Goal: Information Seeking & Learning: Find specific page/section

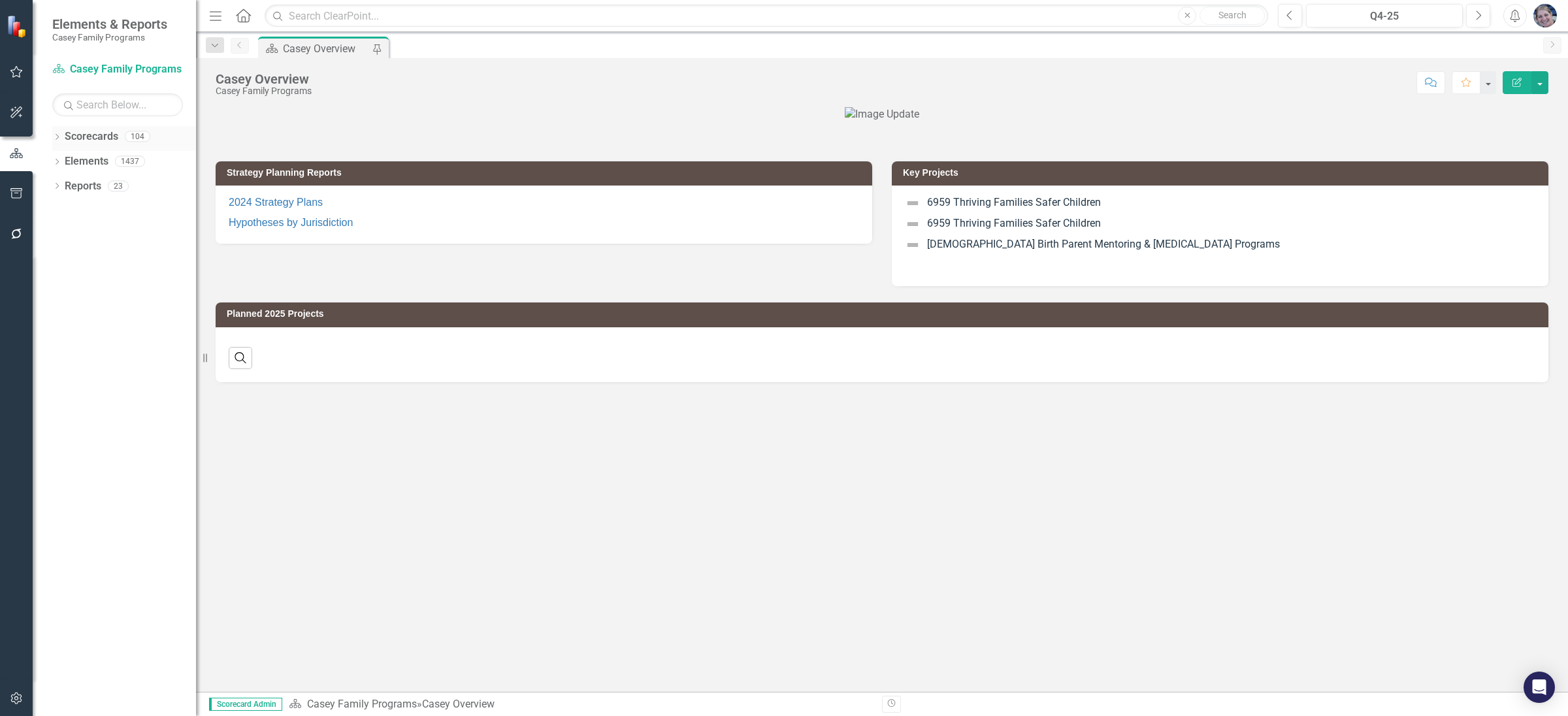
click at [57, 142] on icon "Dropdown" at bounding box center [57, 138] width 9 height 7
click at [61, 157] on icon "Dropdown" at bounding box center [63, 161] width 10 height 8
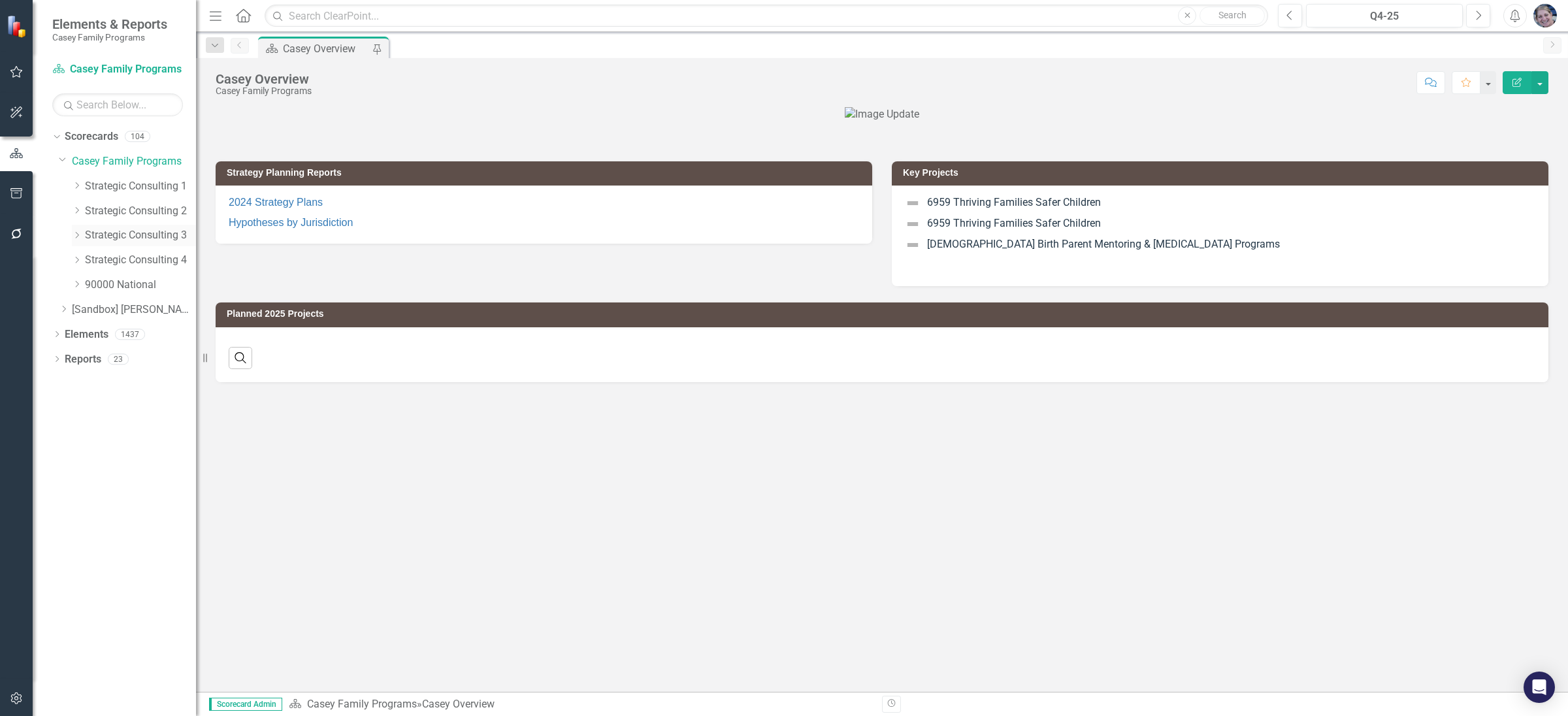
click at [79, 235] on icon at bounding box center [77, 235] width 3 height 7
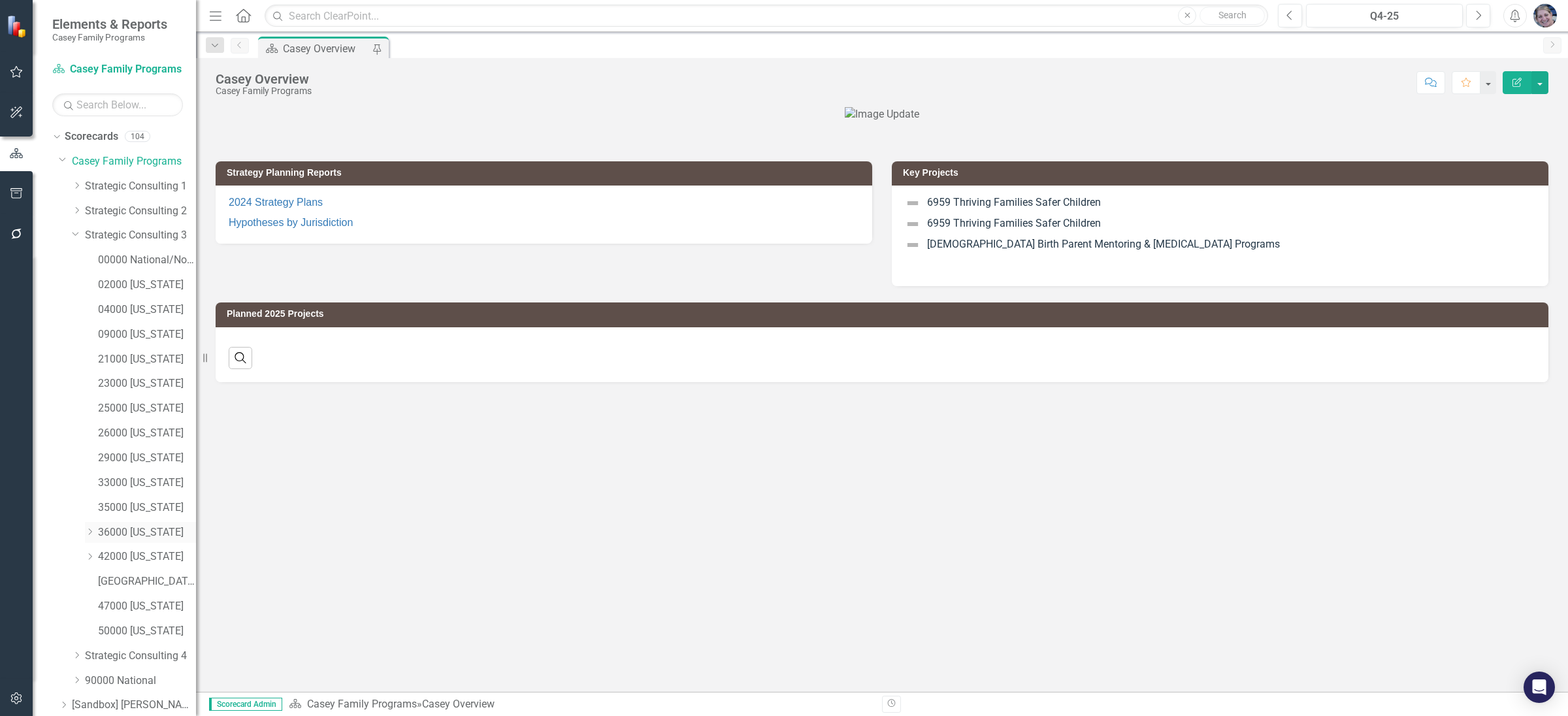
click at [88, 532] on icon "Dropdown" at bounding box center [90, 532] width 10 height 8
click at [147, 553] on link "36061 [US_STATE][GEOGRAPHIC_DATA]" at bounding box center [154, 557] width 85 height 15
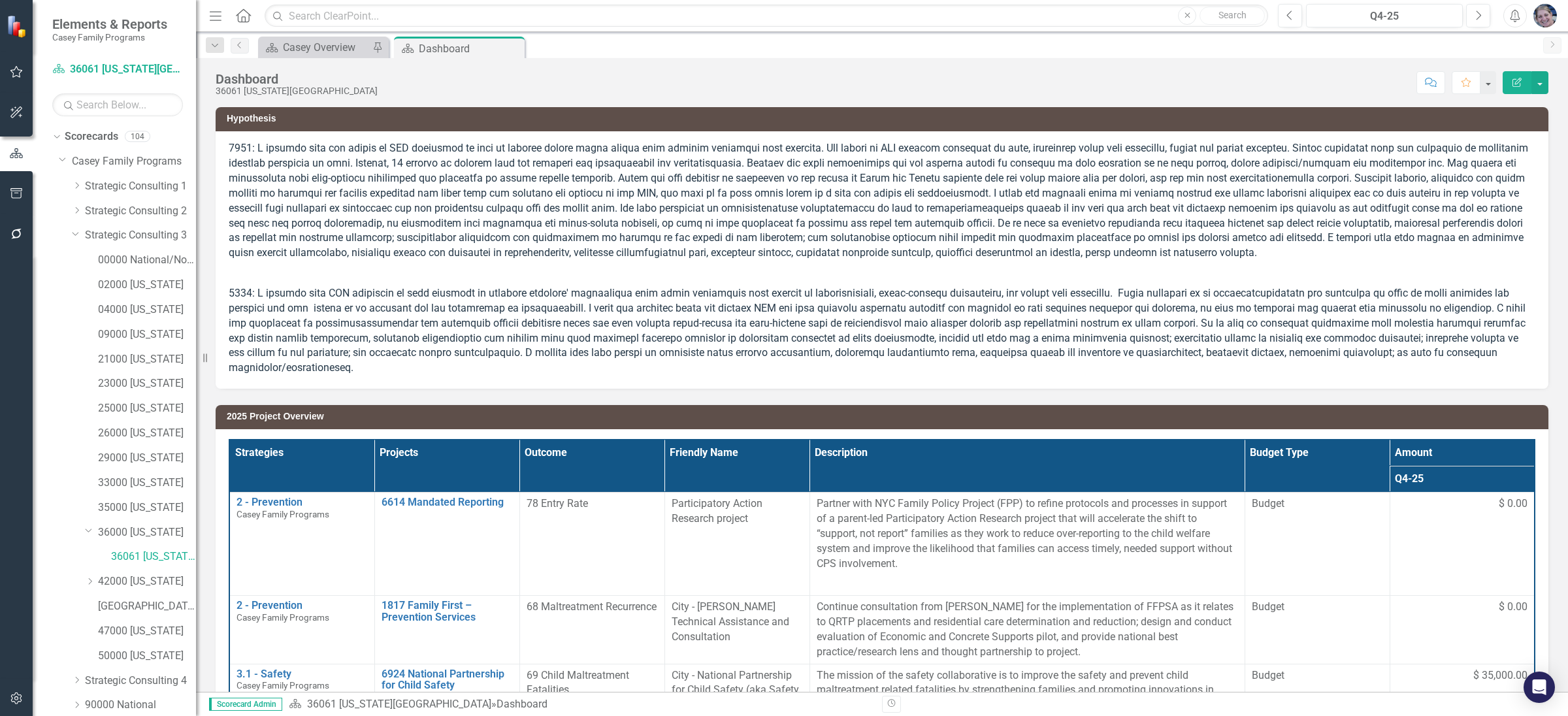
click at [481, 472] on th "Projects" at bounding box center [447, 466] width 145 height 52
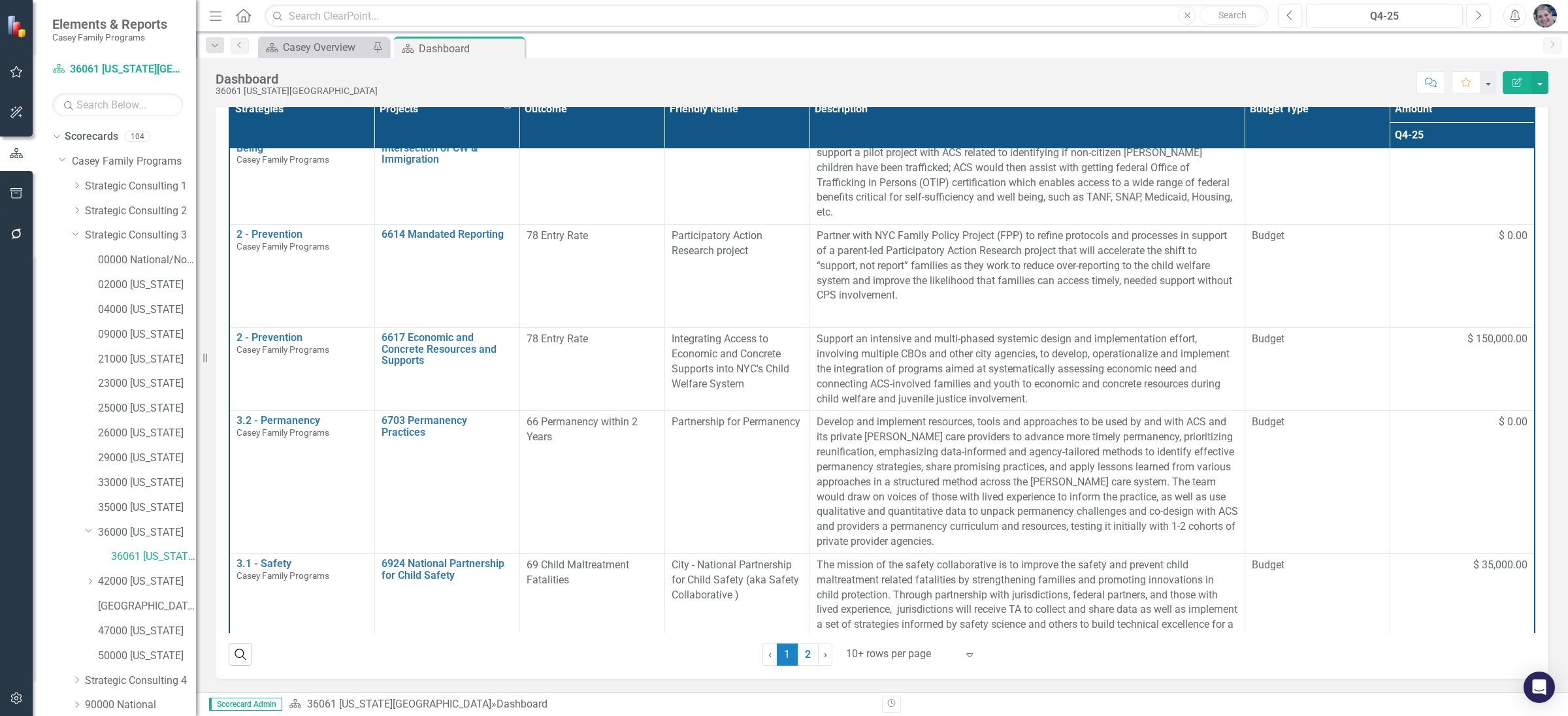
scroll to position [843, 0]
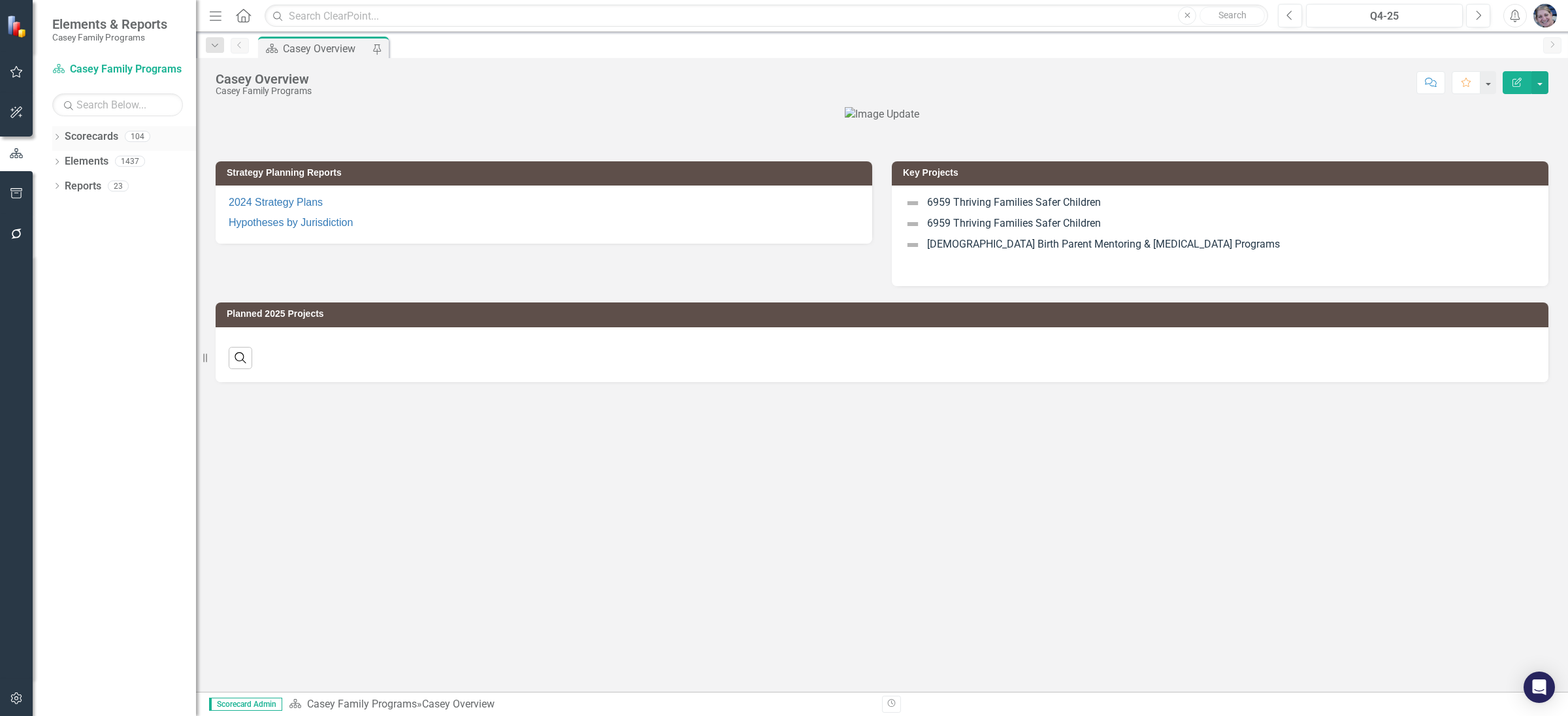
click at [55, 136] on icon "Dropdown" at bounding box center [57, 138] width 9 height 7
click at [61, 163] on icon "Dropdown" at bounding box center [63, 161] width 10 height 8
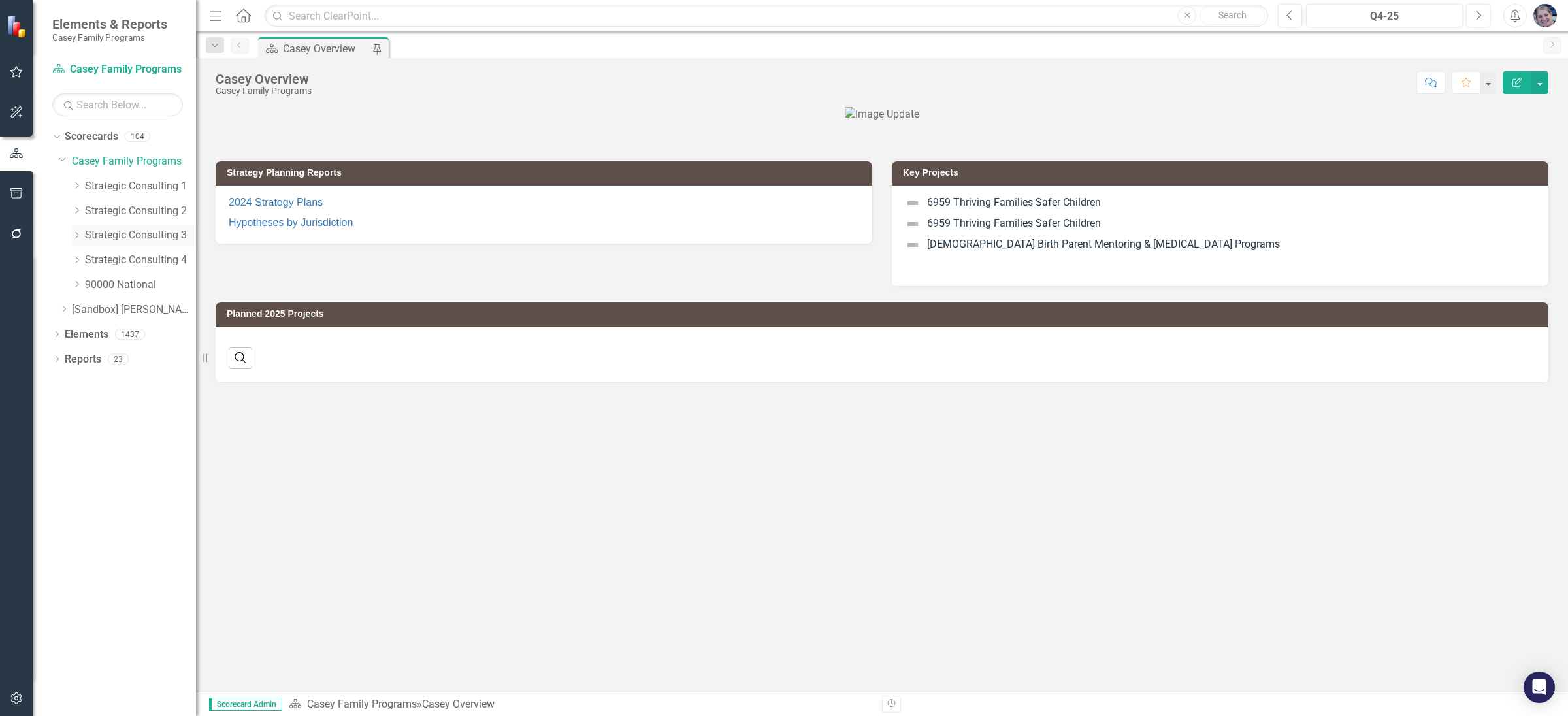
click at [72, 235] on icon "Dropdown" at bounding box center [77, 235] width 10 height 8
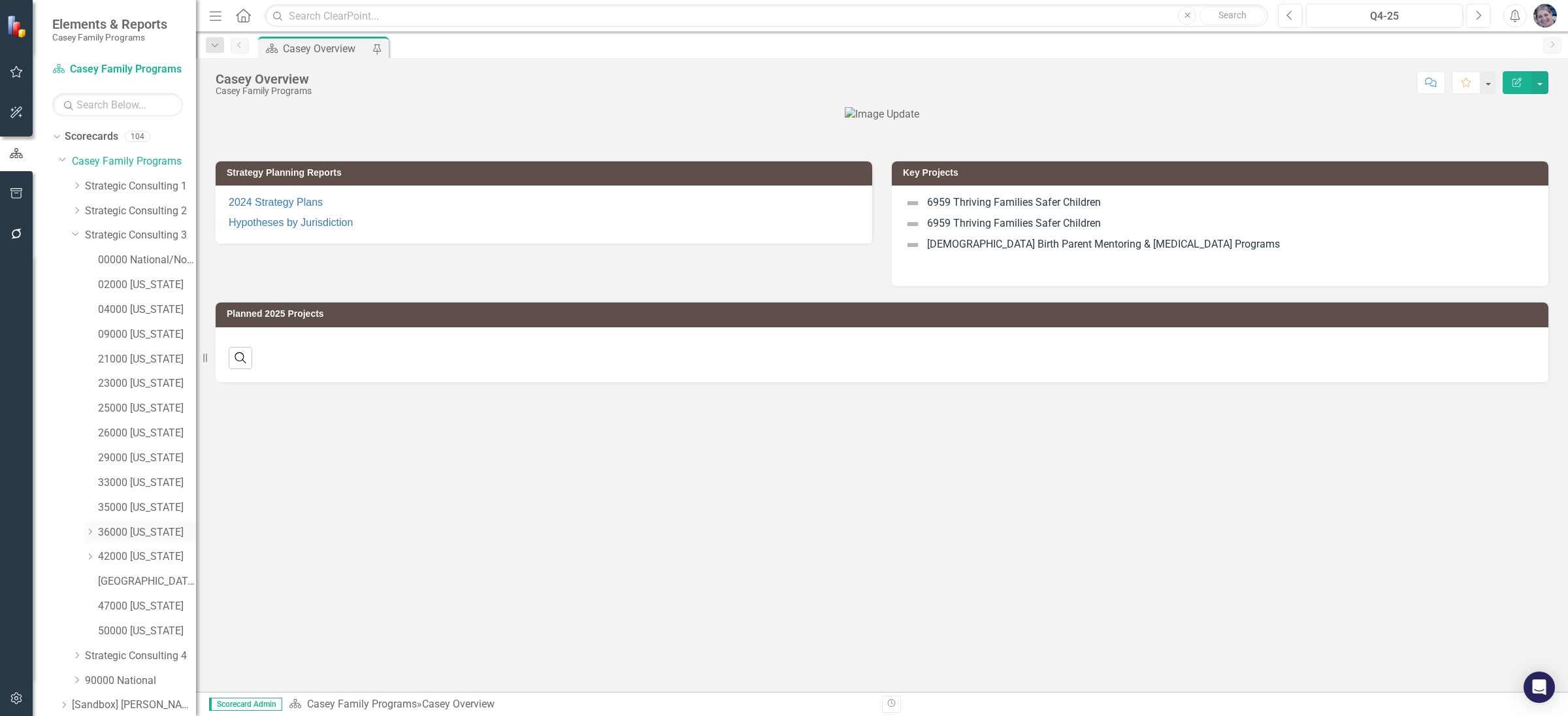
click at [89, 533] on icon "Dropdown" at bounding box center [90, 532] width 10 height 8
click at [118, 553] on link "36061 [US_STATE][GEOGRAPHIC_DATA]" at bounding box center [154, 557] width 85 height 15
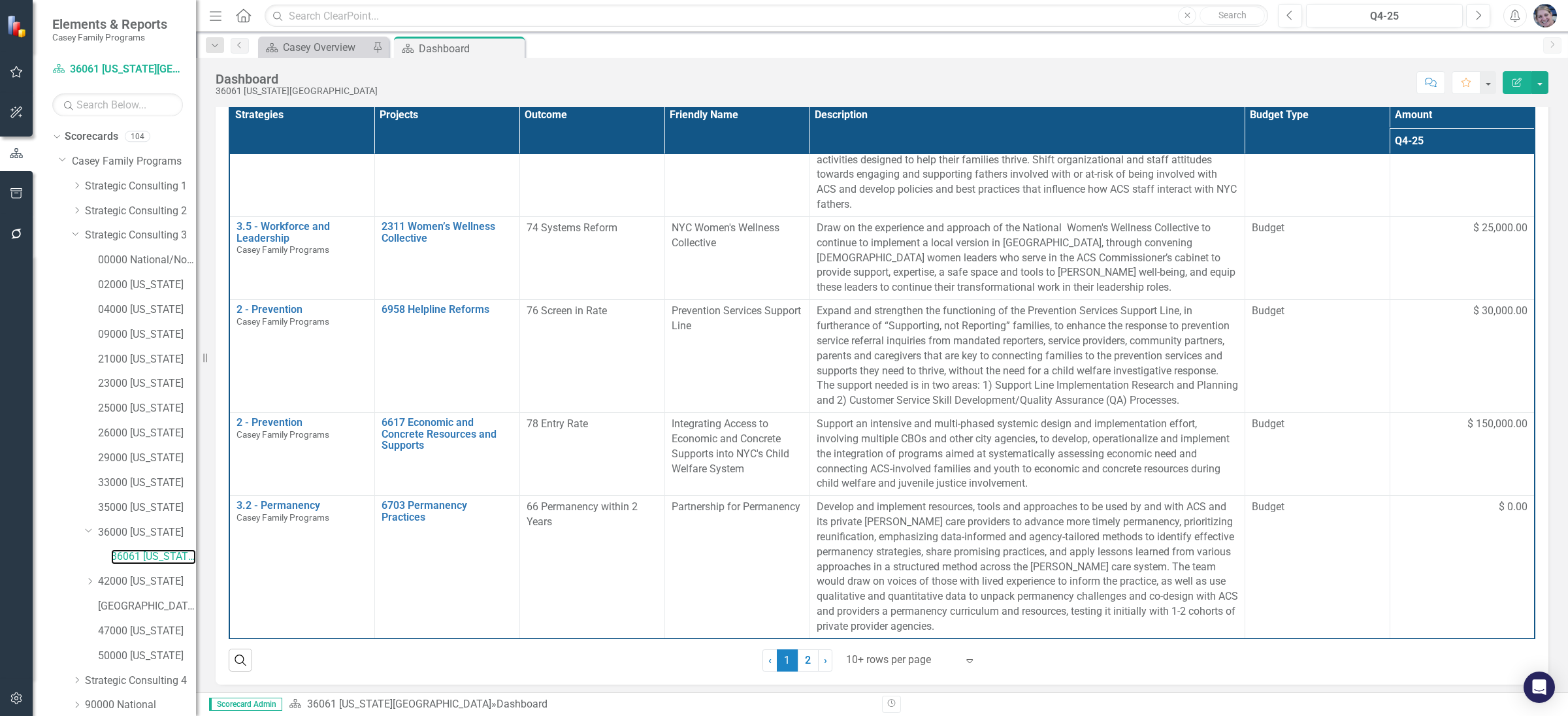
scroll to position [344, 0]
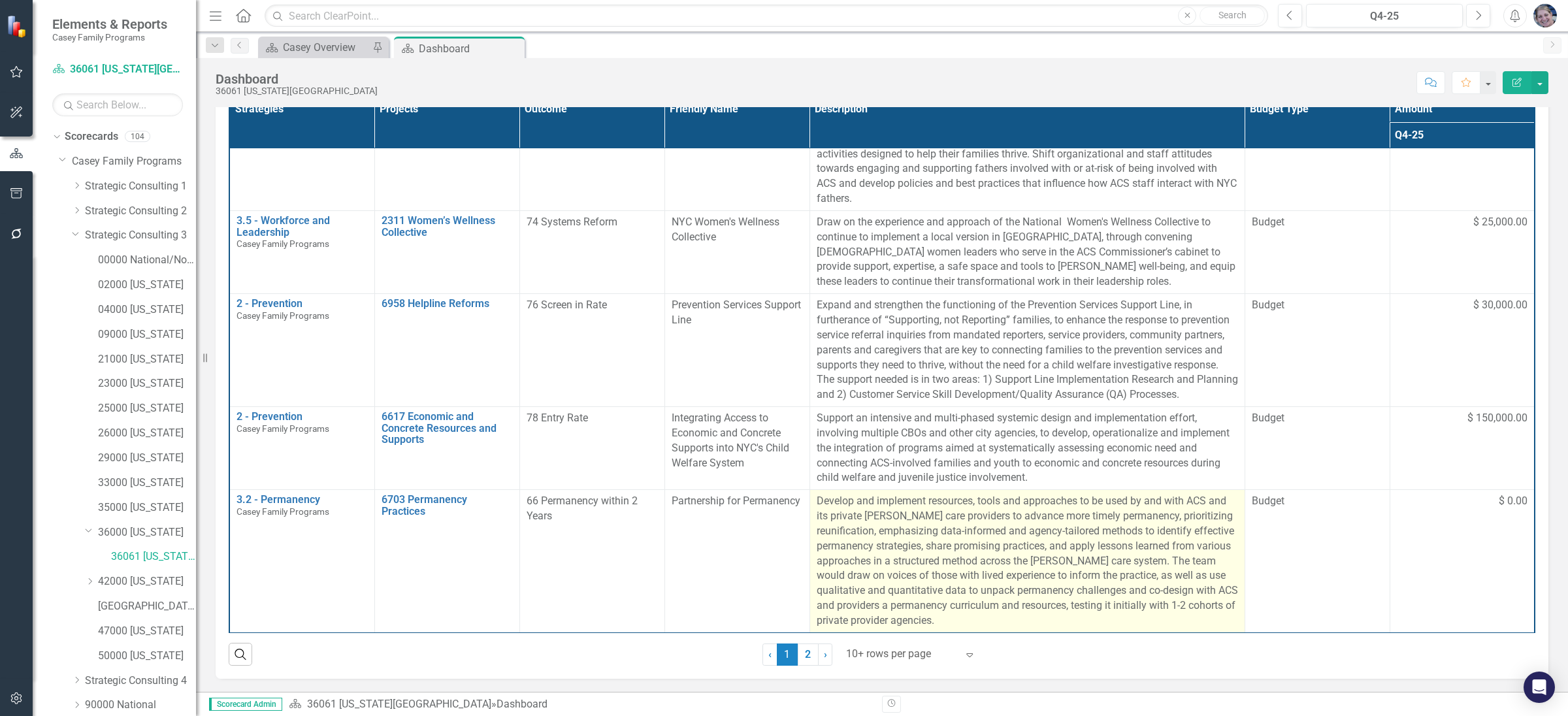
click at [1011, 605] on p "Develop and implement resources, tools and approaches to be used by and with AC…" at bounding box center [1027, 561] width 422 height 135
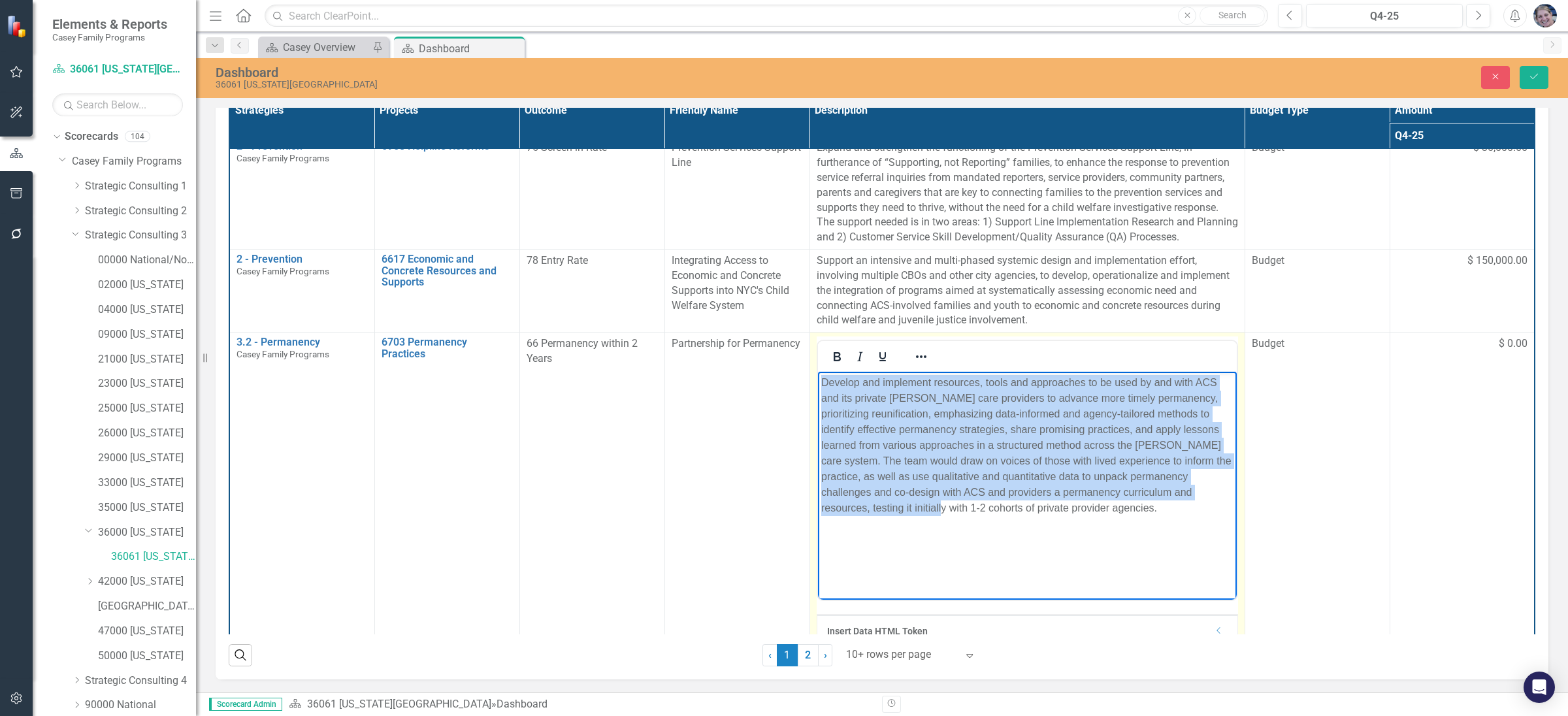
scroll to position [1108, 0]
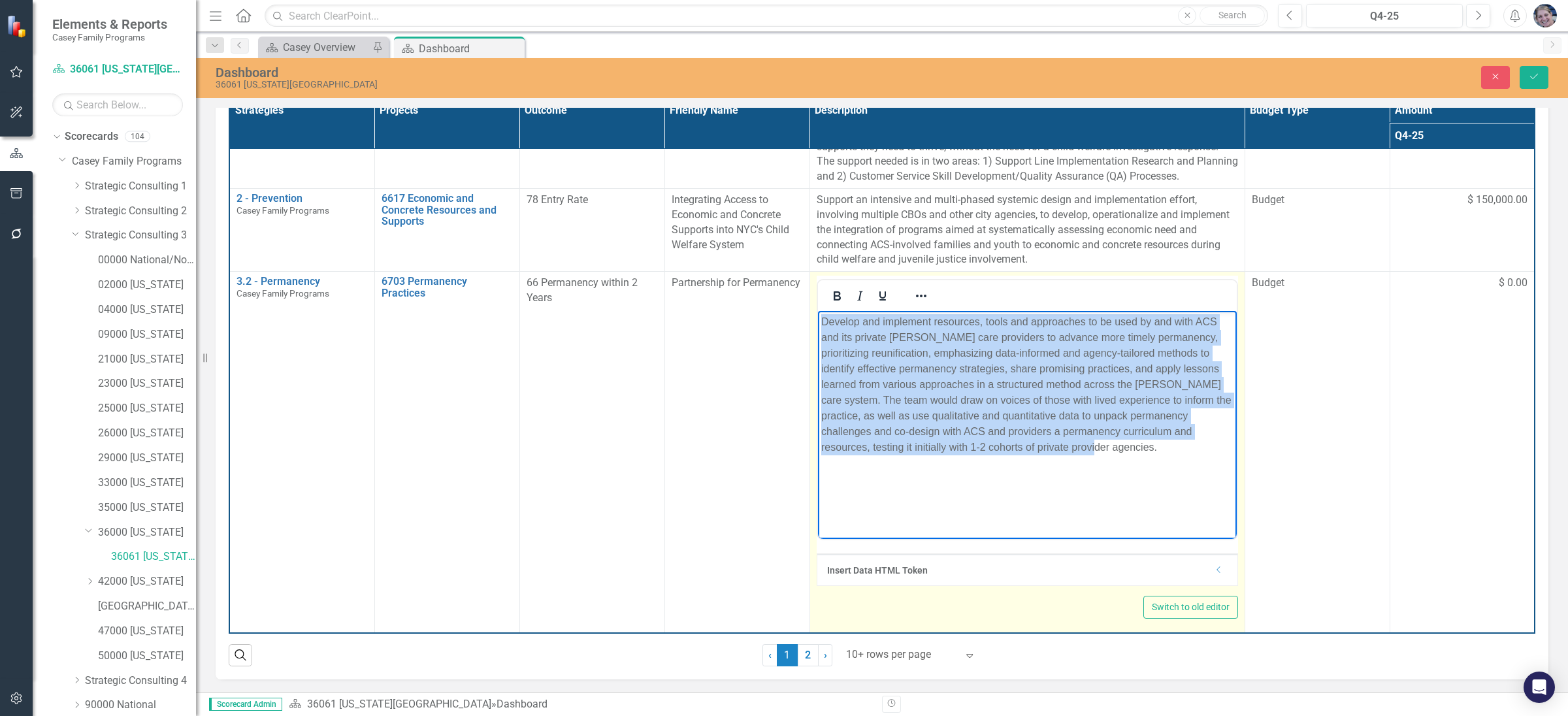
drag, startPoint x: 821, startPoint y: 320, endPoint x: 1090, endPoint y: 456, distance: 301.4
click at [1090, 456] on body "Develop and implement resources, tools and approaches to be used by and with AC…" at bounding box center [1026, 409] width 419 height 196
copy p "Develop and implement resources, tools and approaches to be used by and with AC…"
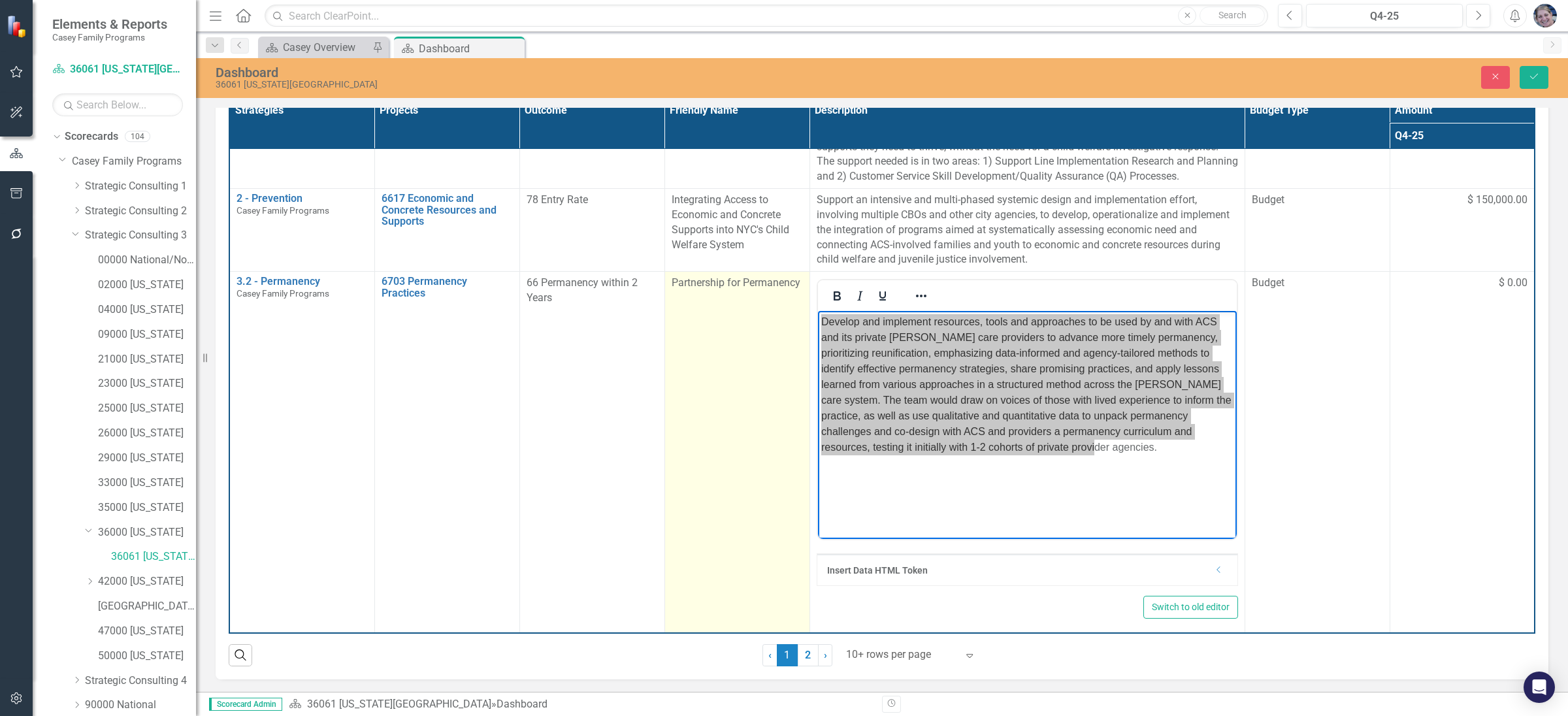
click at [733, 283] on div "Partnership for Permanency" at bounding box center [737, 283] width 131 height 15
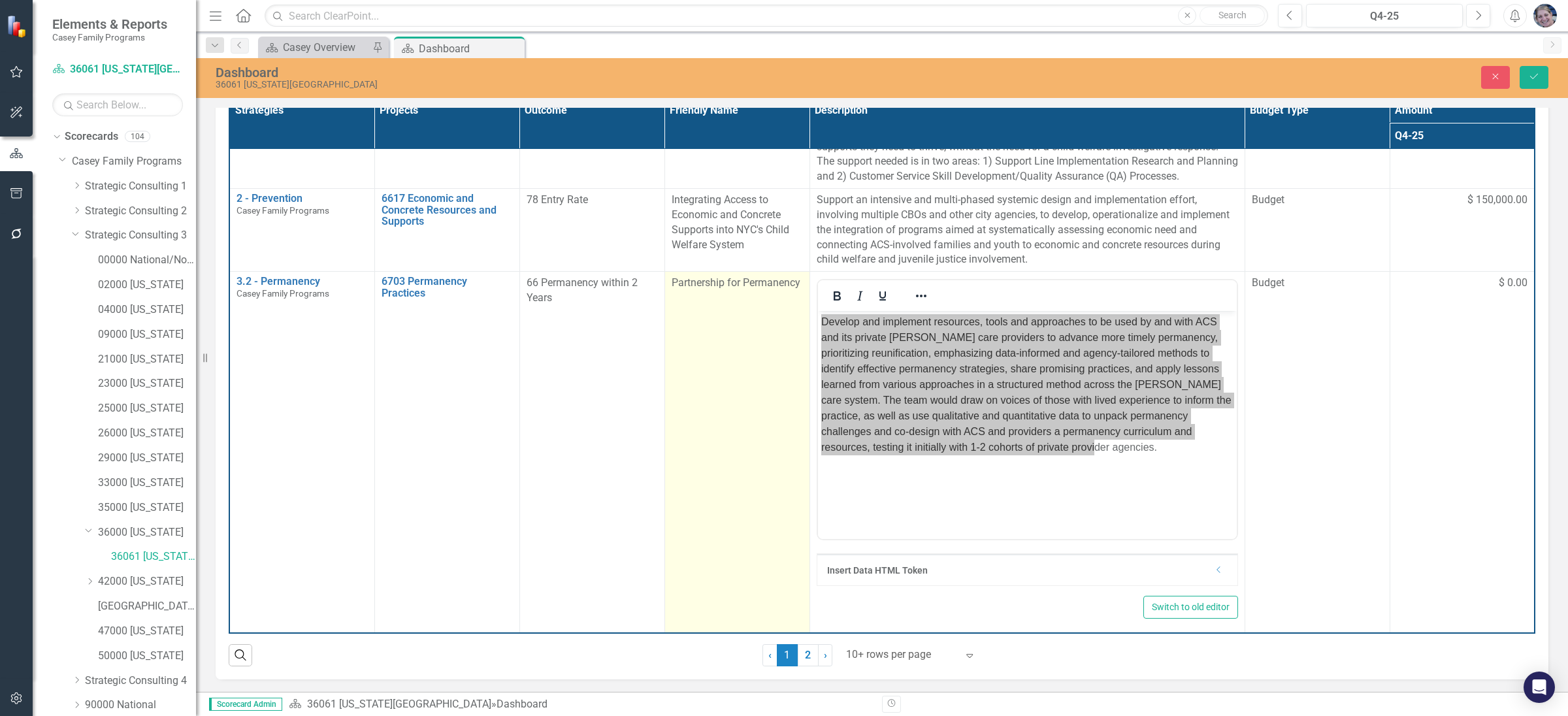
click at [733, 283] on div "Partnership for Permanency" at bounding box center [737, 283] width 131 height 15
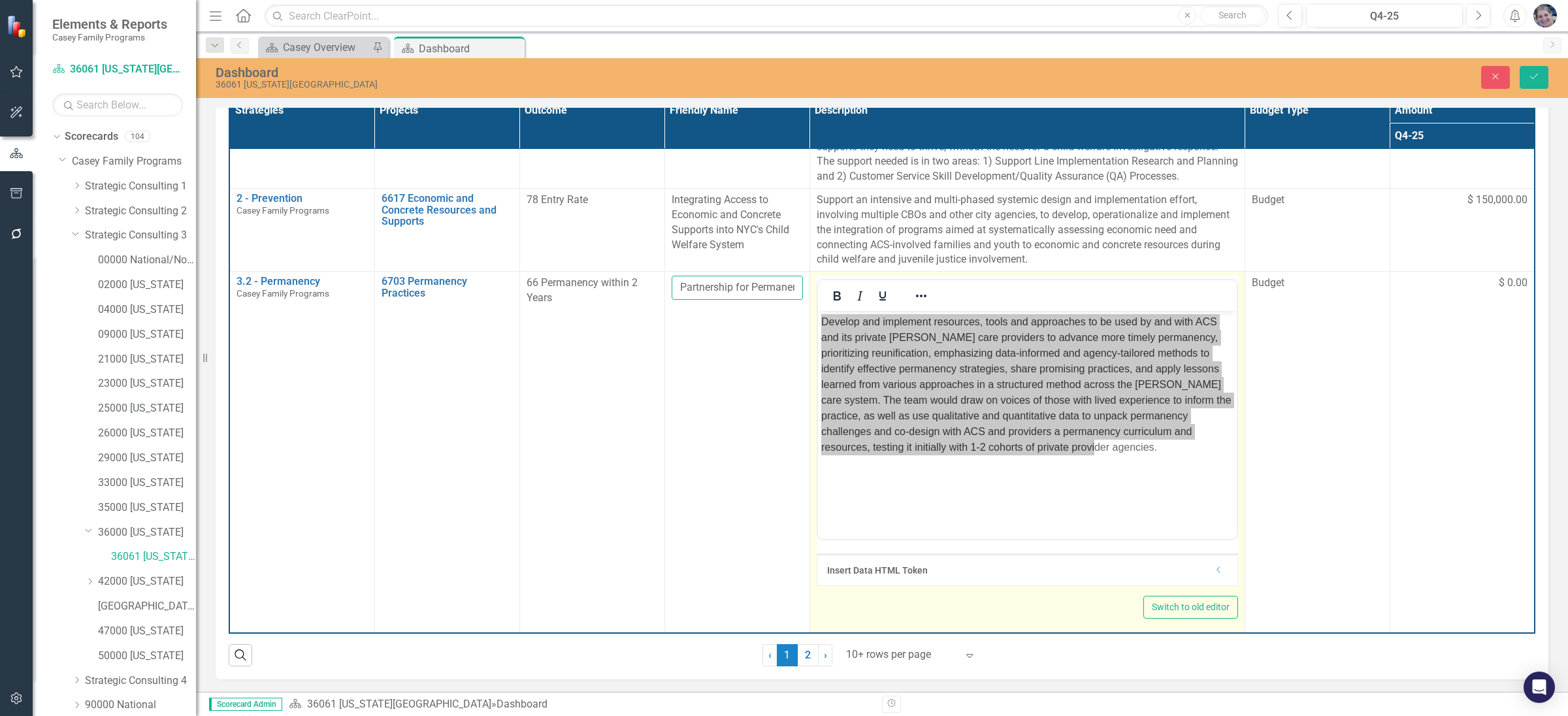
scroll to position [0, 18]
drag, startPoint x: 676, startPoint y: 274, endPoint x: 811, endPoint y: 270, distance: 135.1
click at [811, 272] on tr "3.2 - Permanency [PERSON_NAME] Family Programs Edit Edit Strategy Link Open Ele…" at bounding box center [882, 452] width 1306 height 362
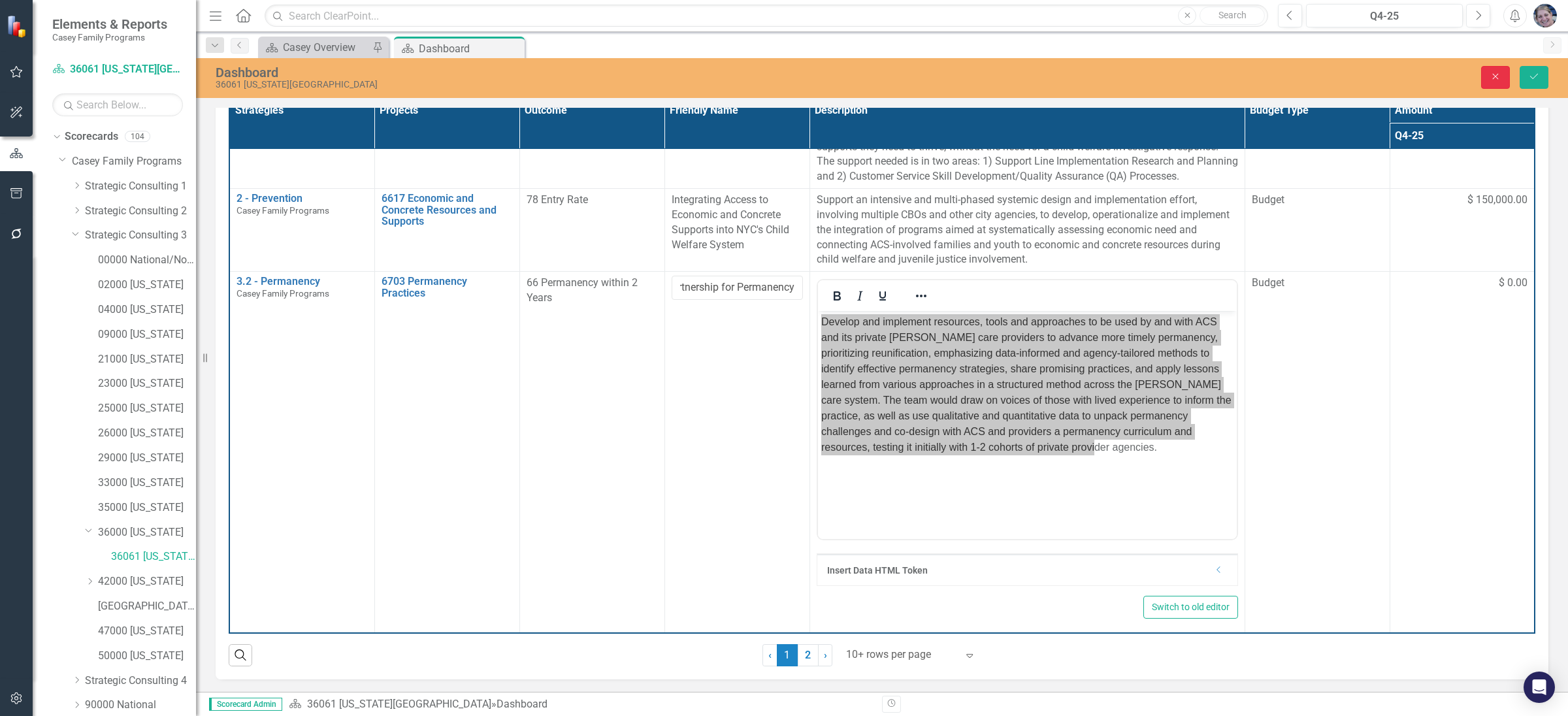
click at [1494, 81] on icon "Close" at bounding box center [1495, 77] width 12 height 9
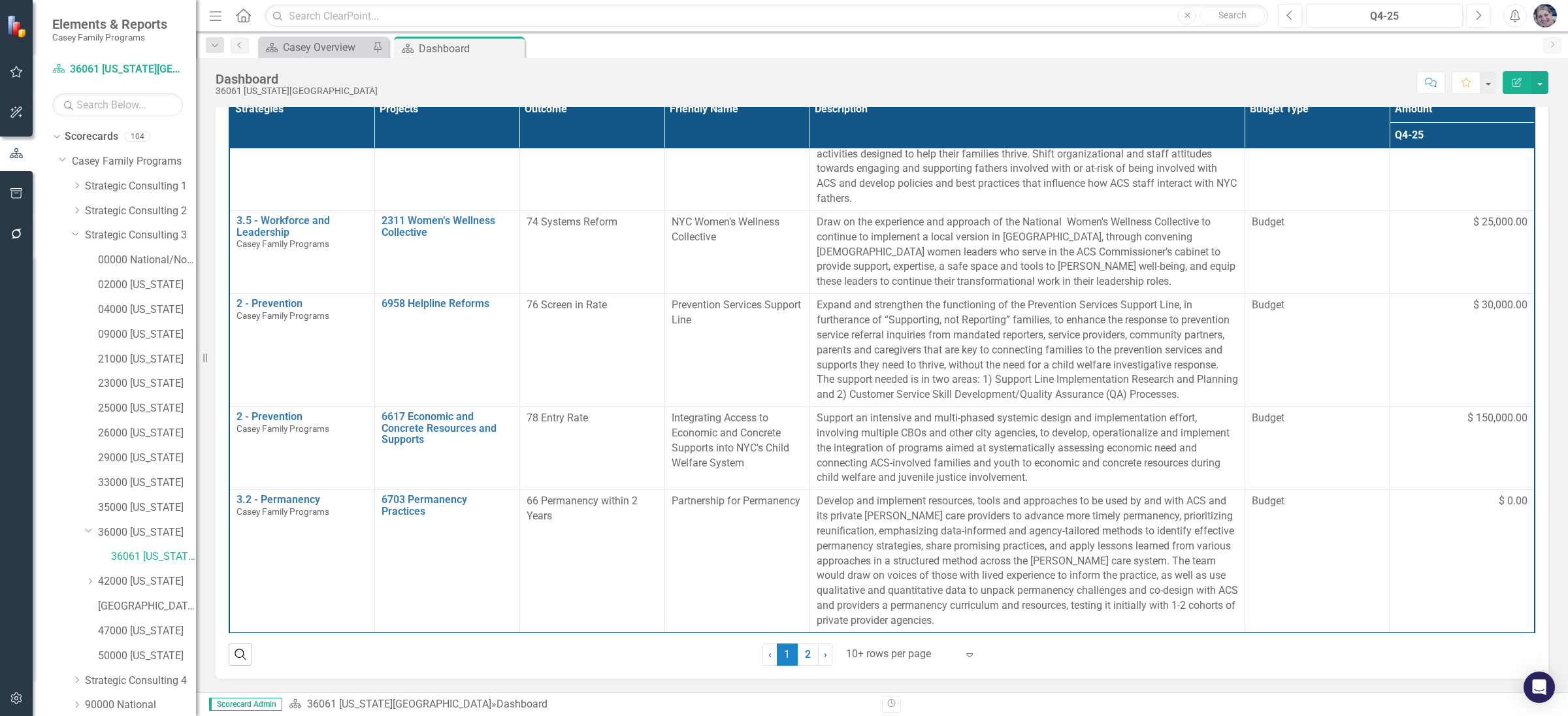
scroll to position [889, 0]
